Goal: Task Accomplishment & Management: Manage account settings

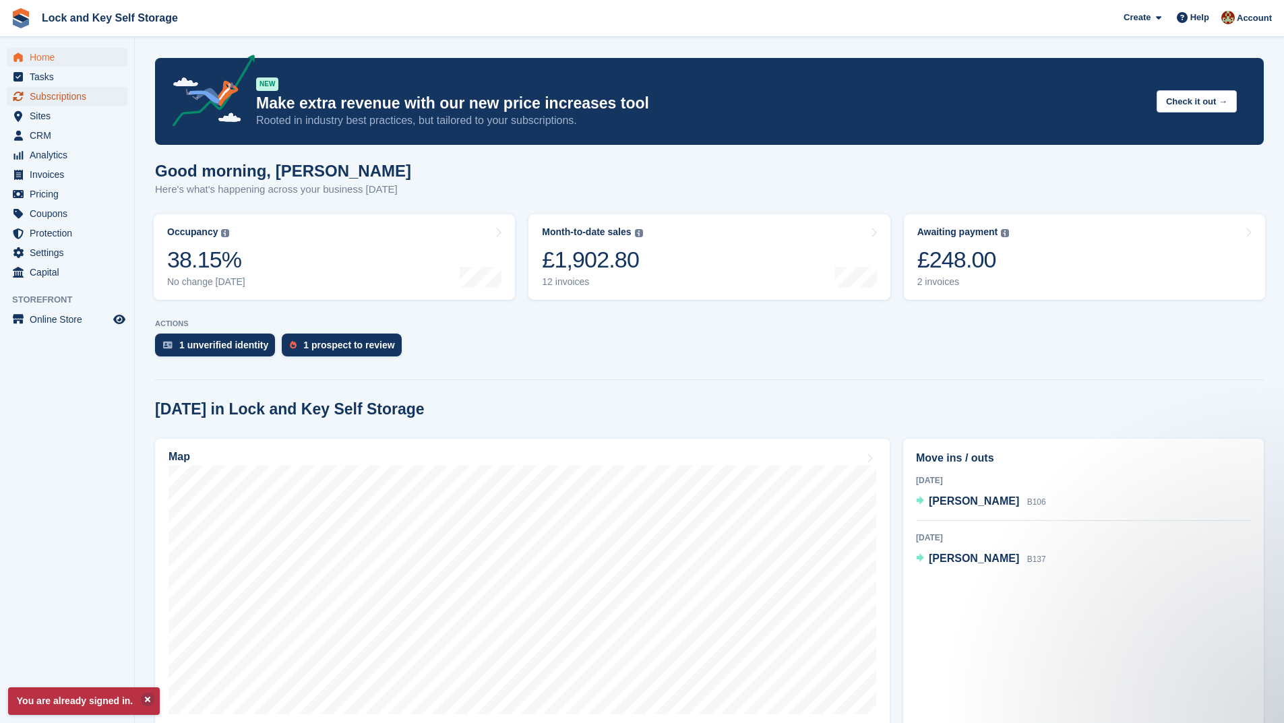
click at [76, 95] on span "Subscriptions" at bounding box center [70, 96] width 81 height 19
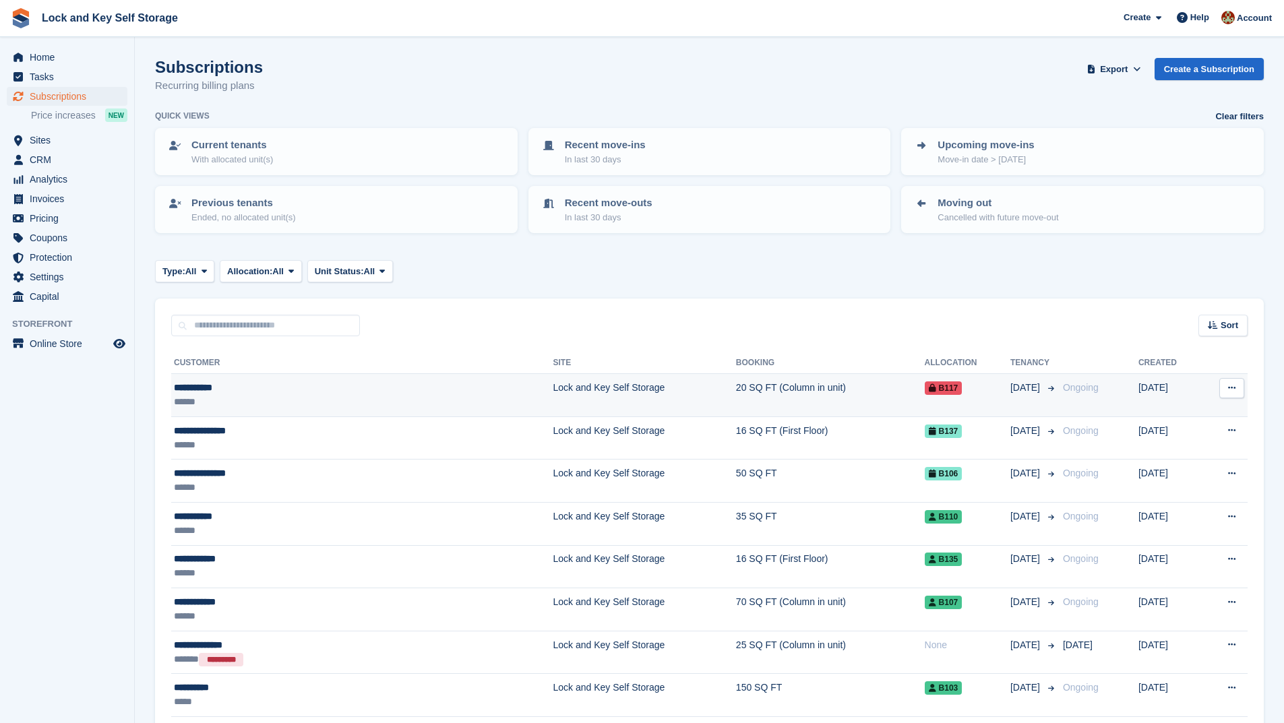
click at [766, 393] on td "20 SQ FT (Column in unit)" at bounding box center [830, 395] width 189 height 43
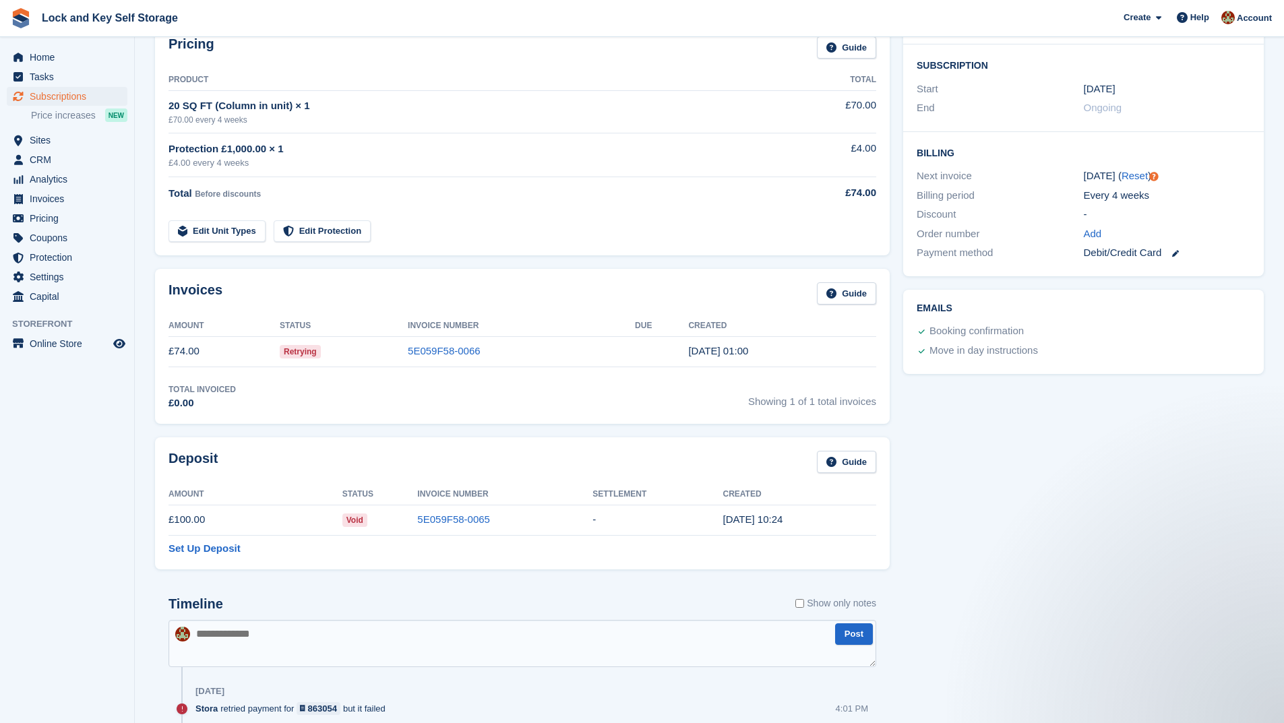
scroll to position [337, 0]
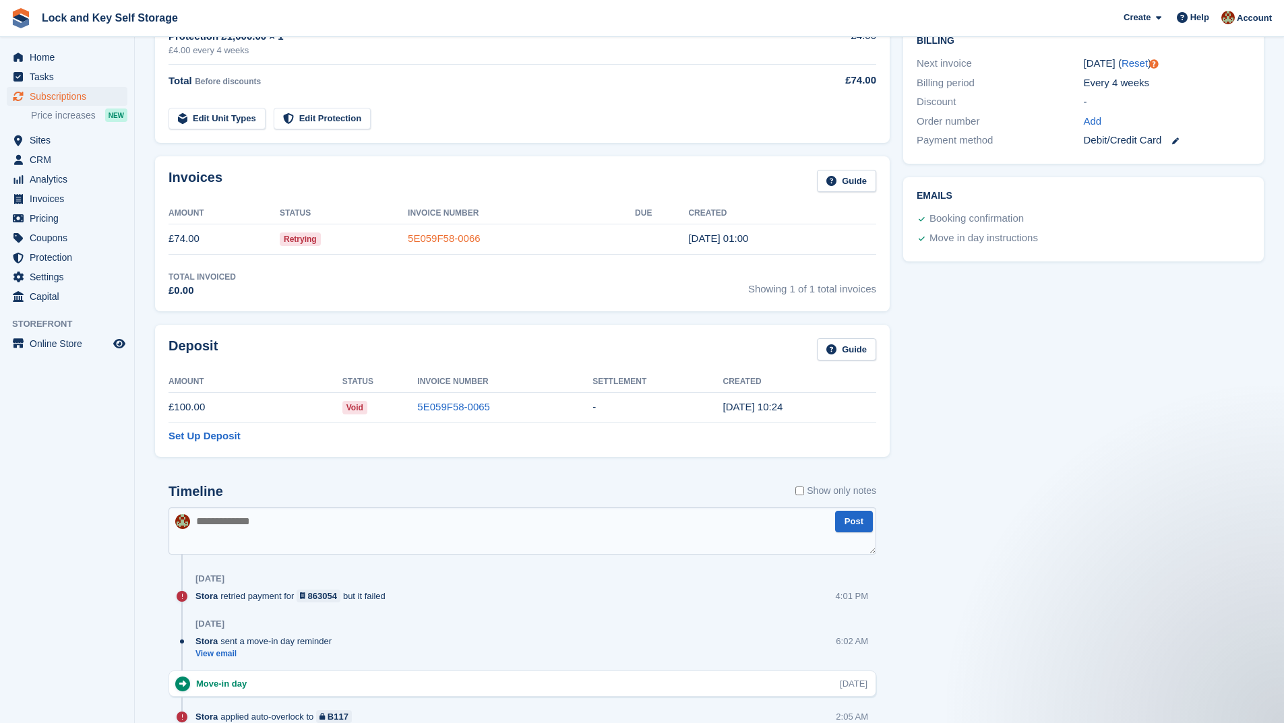
click at [462, 235] on link "5E059F58-0066" at bounding box center [444, 238] width 73 height 11
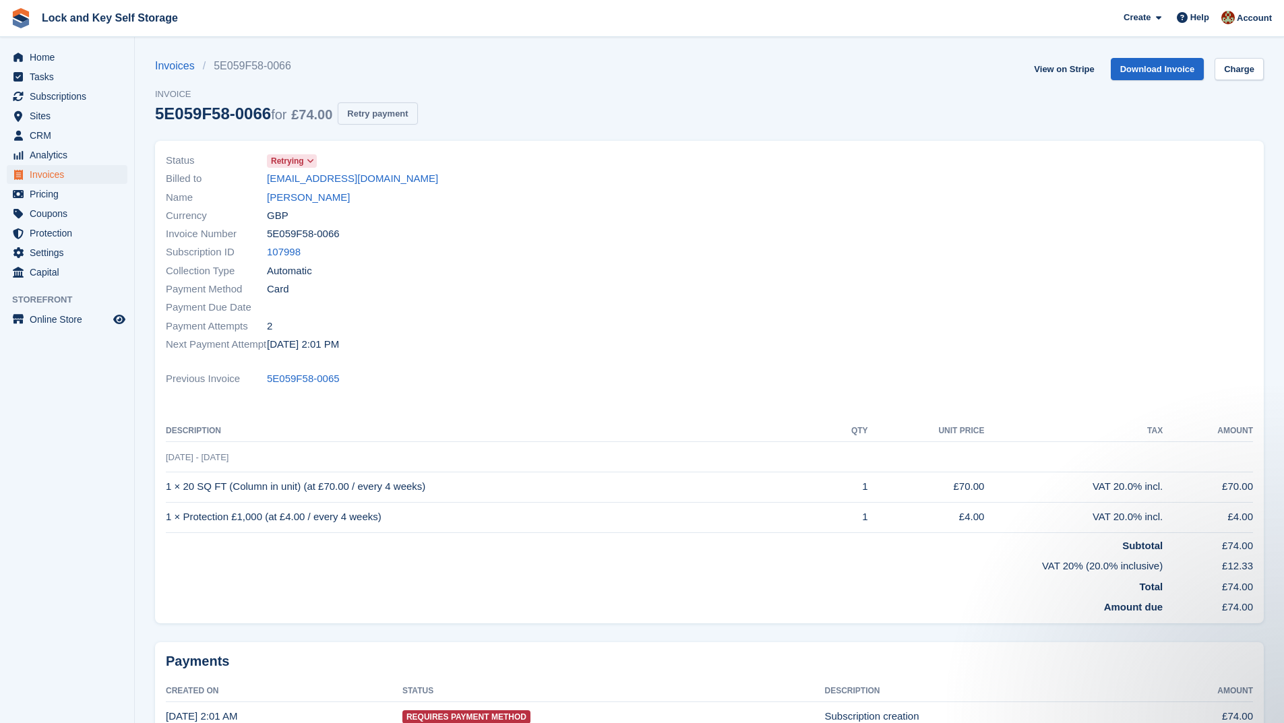
click at [398, 113] on button "Retry payment" at bounding box center [378, 113] width 80 height 22
click at [180, 67] on link "Invoices" at bounding box center [179, 66] width 48 height 16
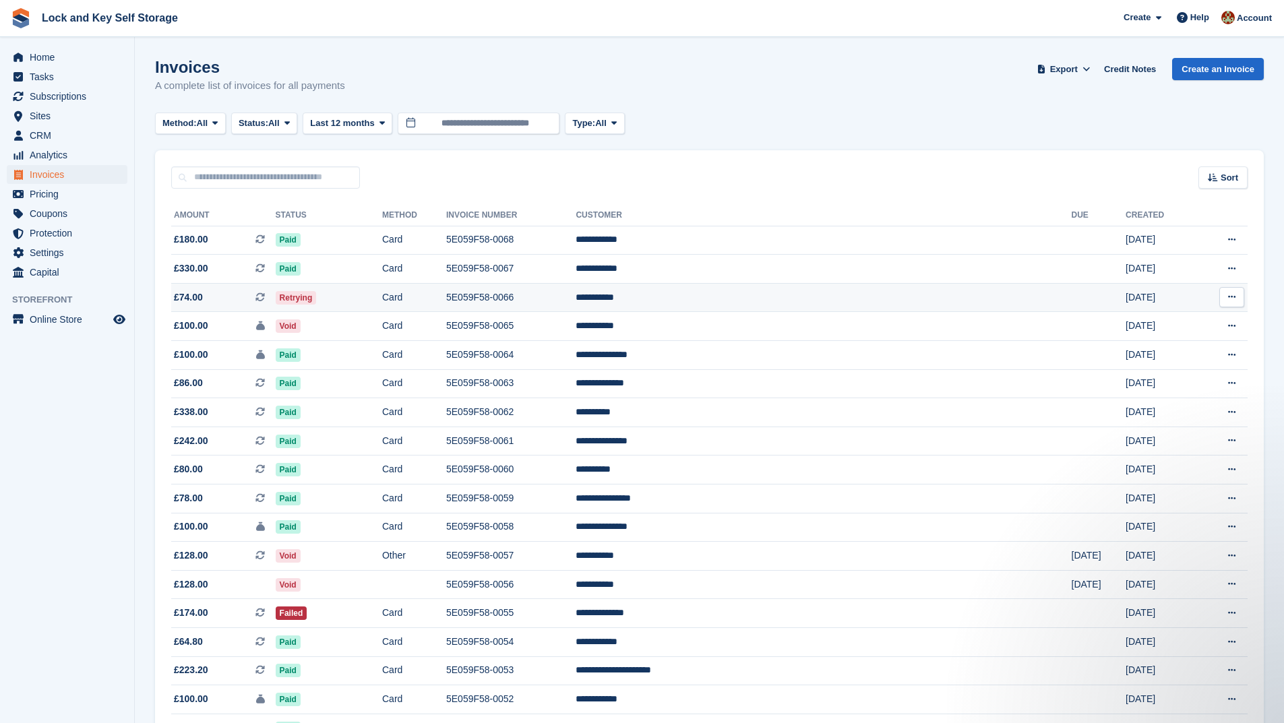
click at [382, 295] on td "Retrying" at bounding box center [329, 297] width 107 height 29
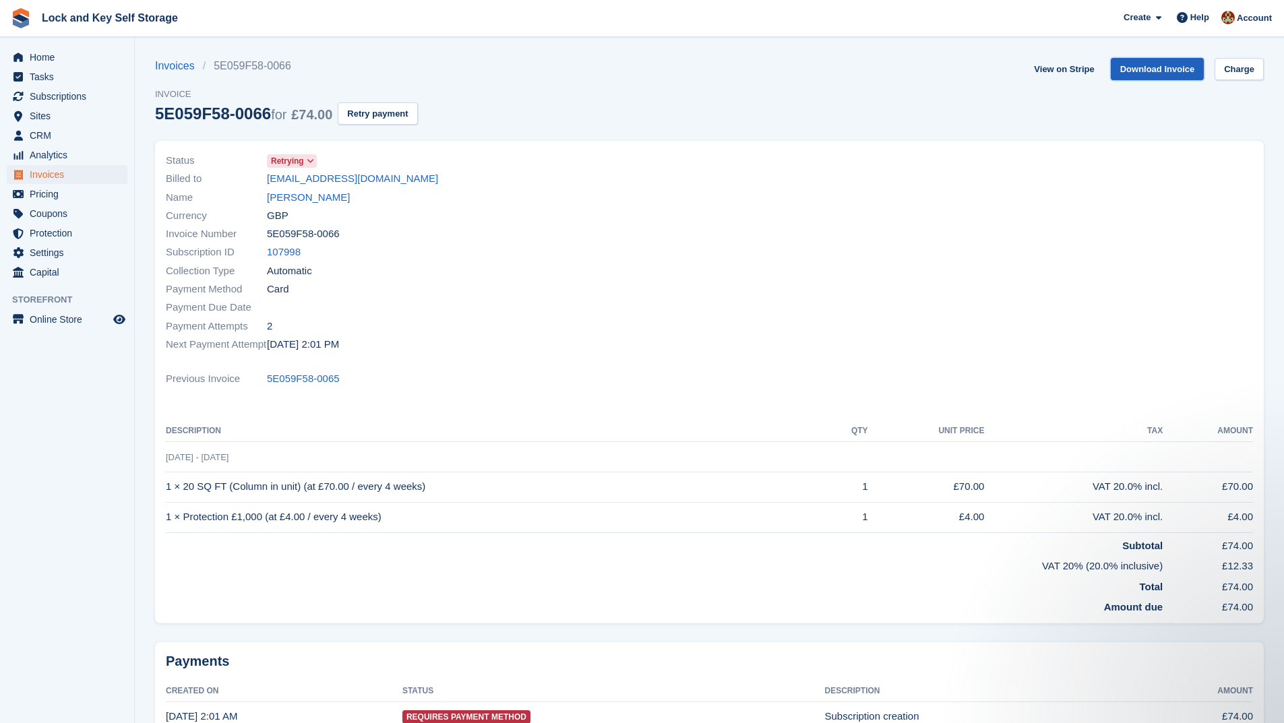
click at [1165, 66] on link "Download Invoice" at bounding box center [1158, 69] width 94 height 22
drag, startPoint x: 428, startPoint y: 180, endPoint x: 266, endPoint y: 176, distance: 161.8
click at [266, 176] on div "Billed to [EMAIL_ADDRESS][DOMAIN_NAME]" at bounding box center [434, 179] width 536 height 18
copy div "[EMAIL_ADDRESS][DOMAIN_NAME]"
click at [1157, 69] on link "Download Invoice" at bounding box center [1158, 69] width 94 height 22
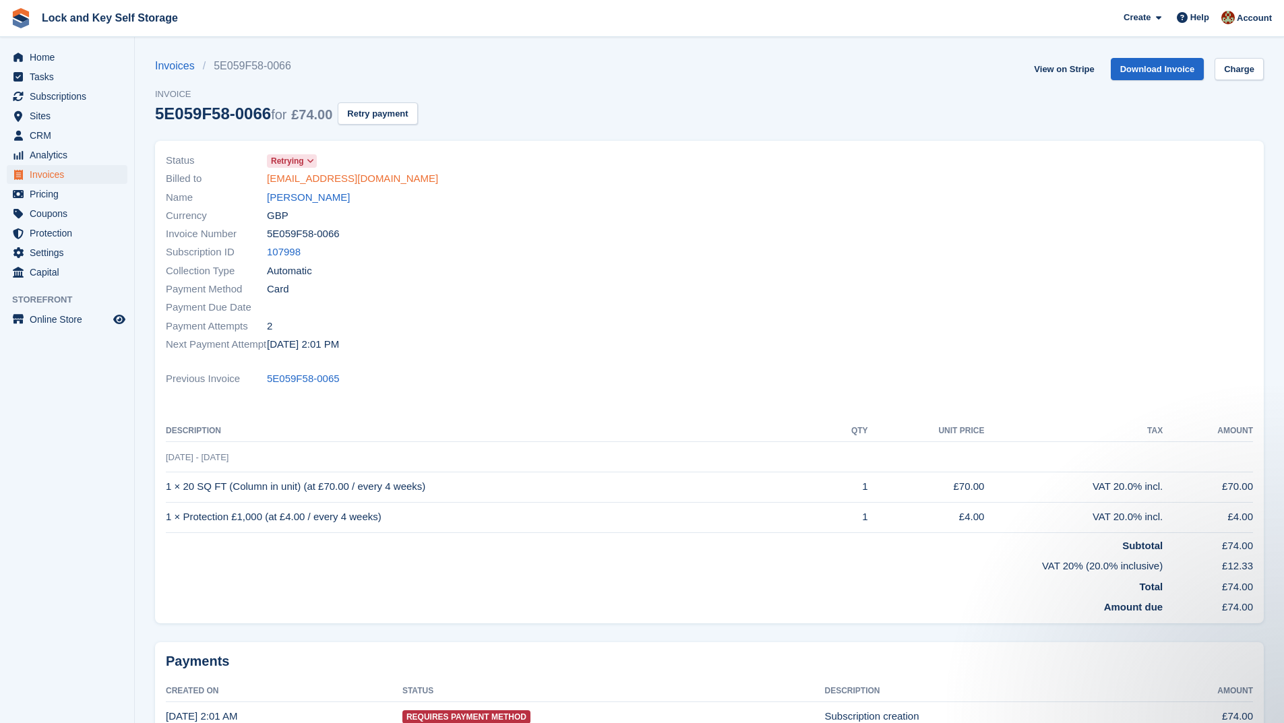
copy div "[EMAIL_ADDRESS][DOMAIN_NAME]"
